Goal: Find specific page/section: Find specific page/section

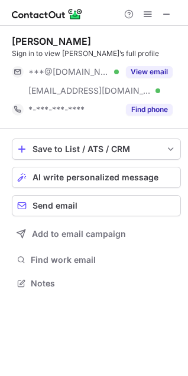
scroll to position [276, 188]
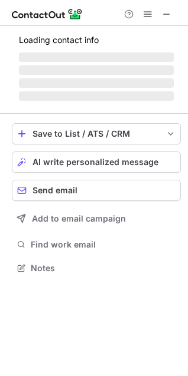
scroll to position [276, 188]
